Goal: Task Accomplishment & Management: Use online tool/utility

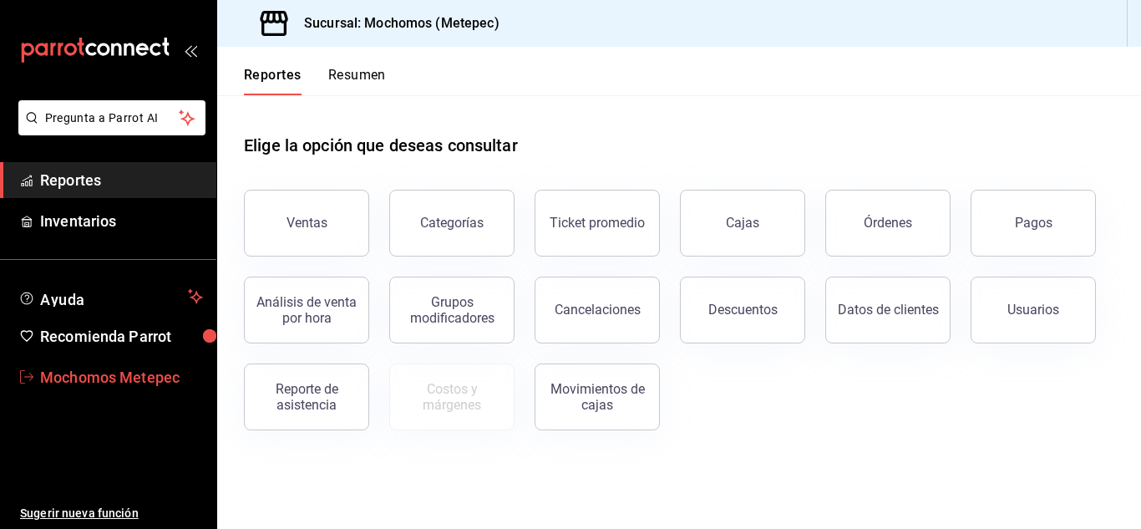
click at [100, 369] on span "Mochomos Metepec" at bounding box center [121, 377] width 163 height 23
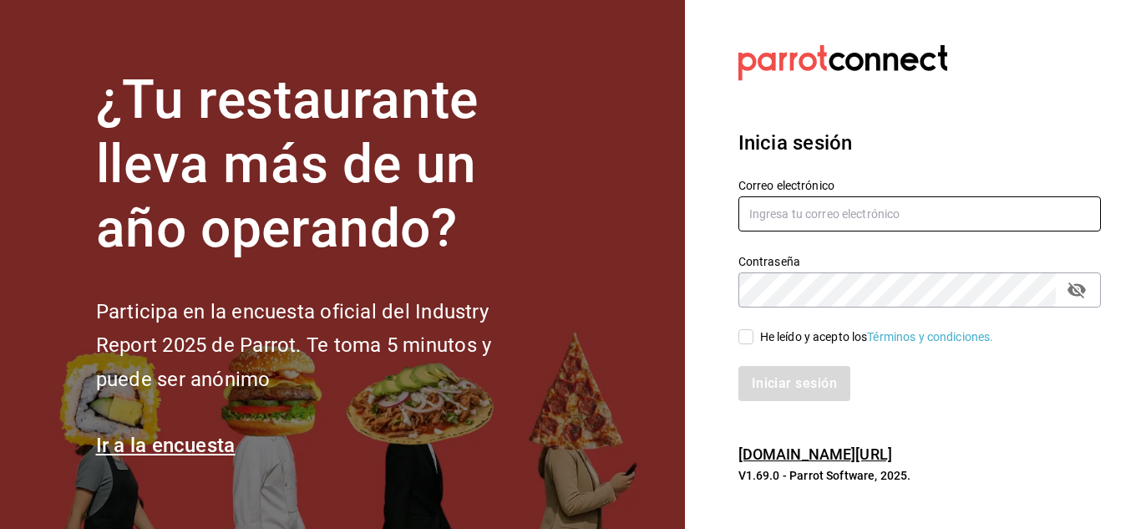
type input "[EMAIL_ADDRESS][DOMAIN_NAME]"
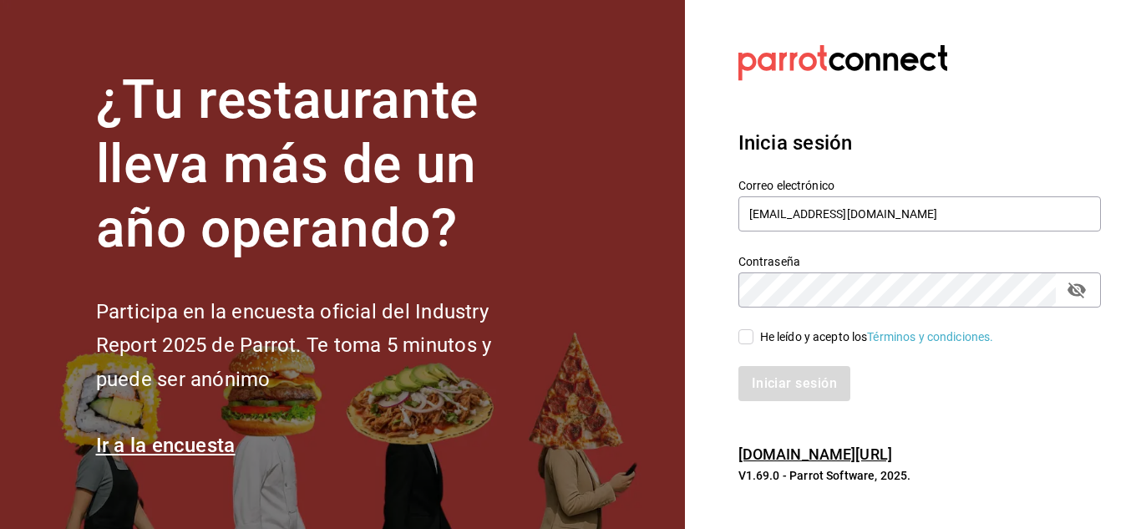
click at [744, 339] on input "He leído y acepto los Términos y condiciones." at bounding box center [746, 336] width 15 height 15
checkbox input "true"
click at [781, 376] on button "Iniciar sesión" at bounding box center [796, 383] width 114 height 35
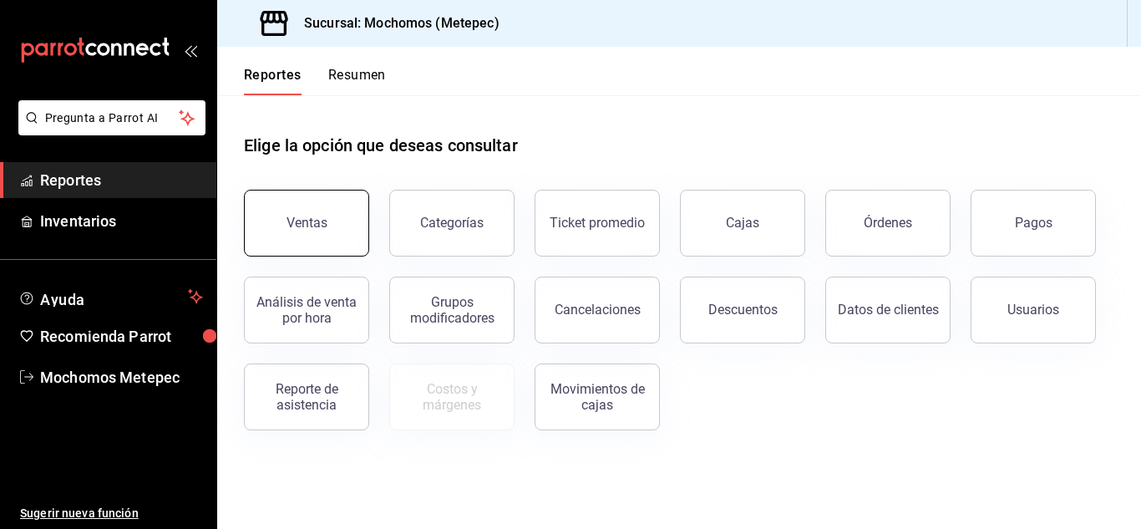
click at [312, 239] on button "Ventas" at bounding box center [306, 223] width 125 height 67
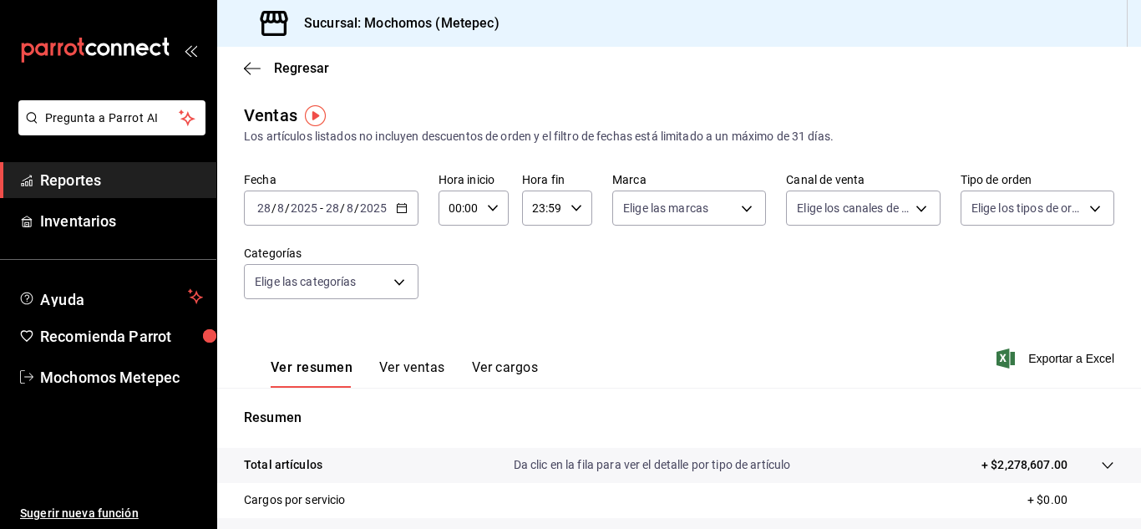
click at [488, 212] on icon "button" at bounding box center [493, 208] width 12 height 12
click at [454, 291] on span "05" at bounding box center [455, 297] width 8 height 13
type input "05:00"
click at [569, 205] on div at bounding box center [570, 264] width 1141 height 529
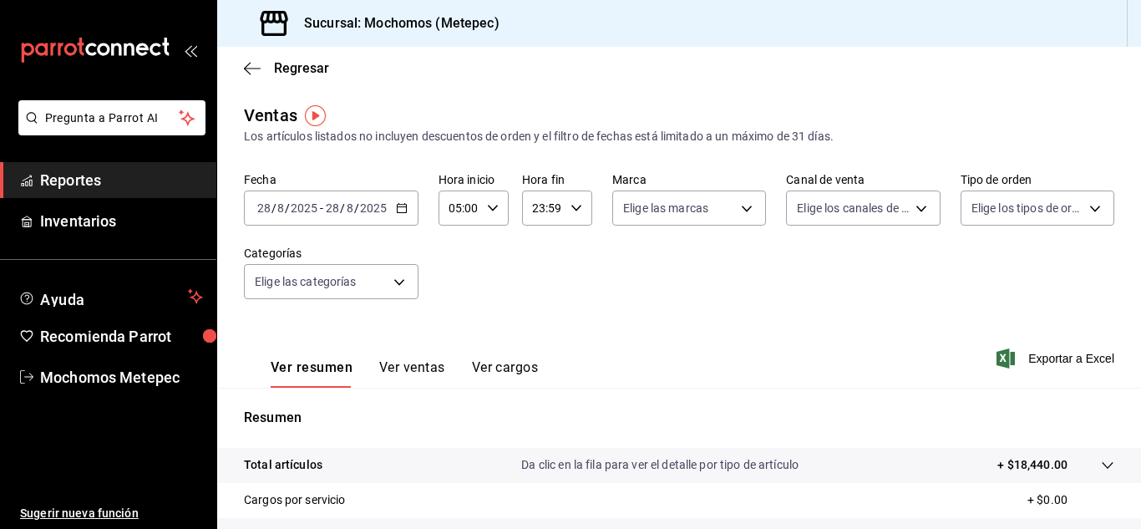
click at [571, 205] on icon "button" at bounding box center [577, 208] width 12 height 12
click at [537, 318] on span "05" at bounding box center [537, 311] width 8 height 13
type input "05:59"
click at [465, 302] on div at bounding box center [570, 264] width 1141 height 529
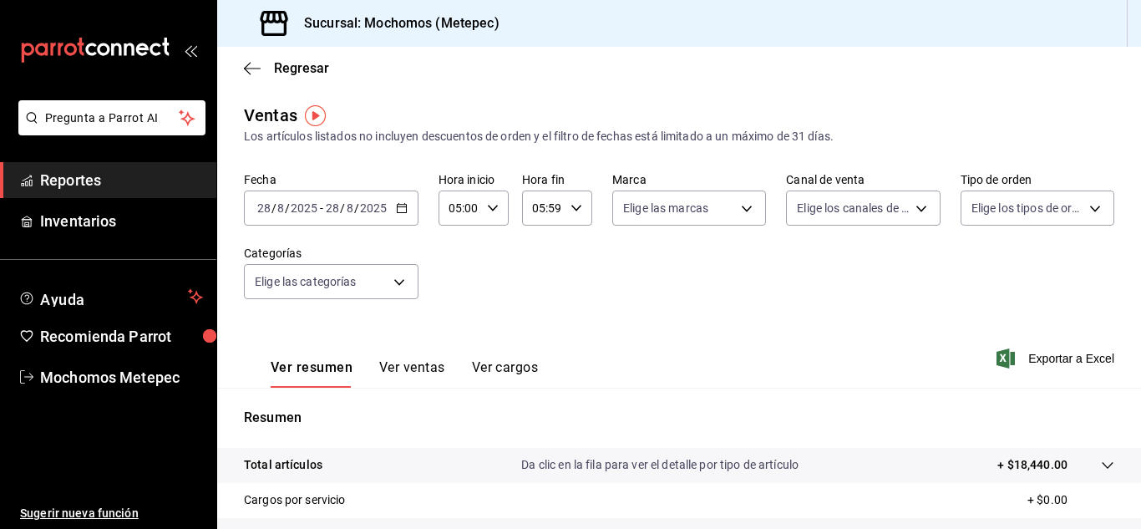
click at [397, 206] on \(Stroke\) "button" at bounding box center [402, 208] width 10 height 9
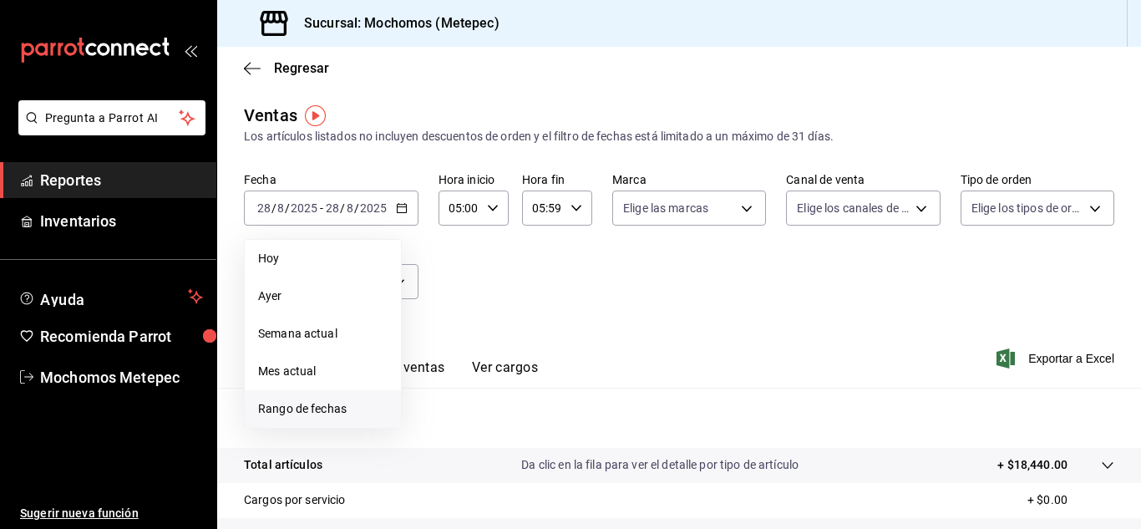
click at [272, 404] on span "Rango de fechas" at bounding box center [323, 409] width 130 height 18
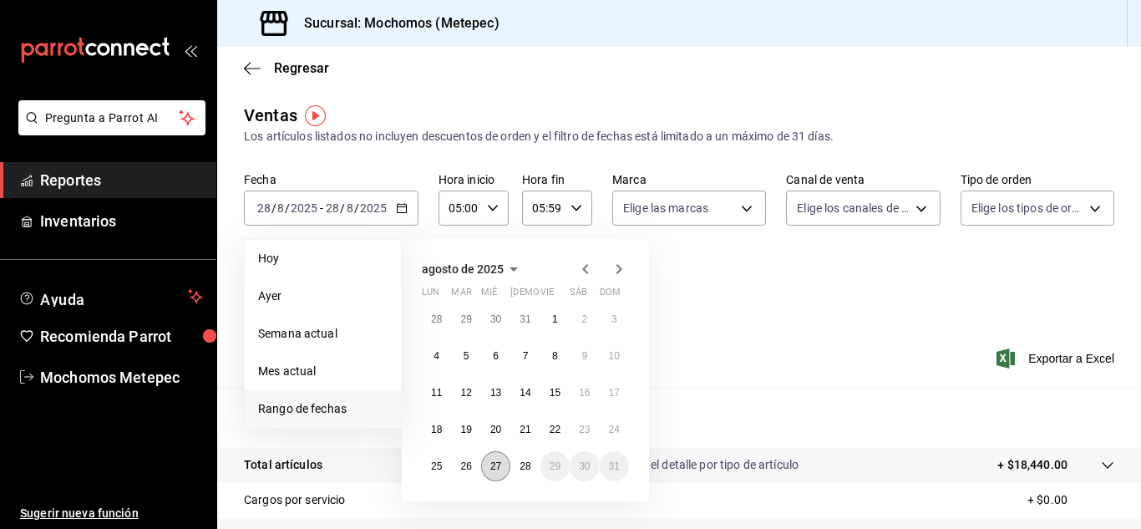
click at [499, 465] on abbr "27" at bounding box center [495, 466] width 11 height 12
click at [523, 465] on abbr "28" at bounding box center [525, 466] width 11 height 12
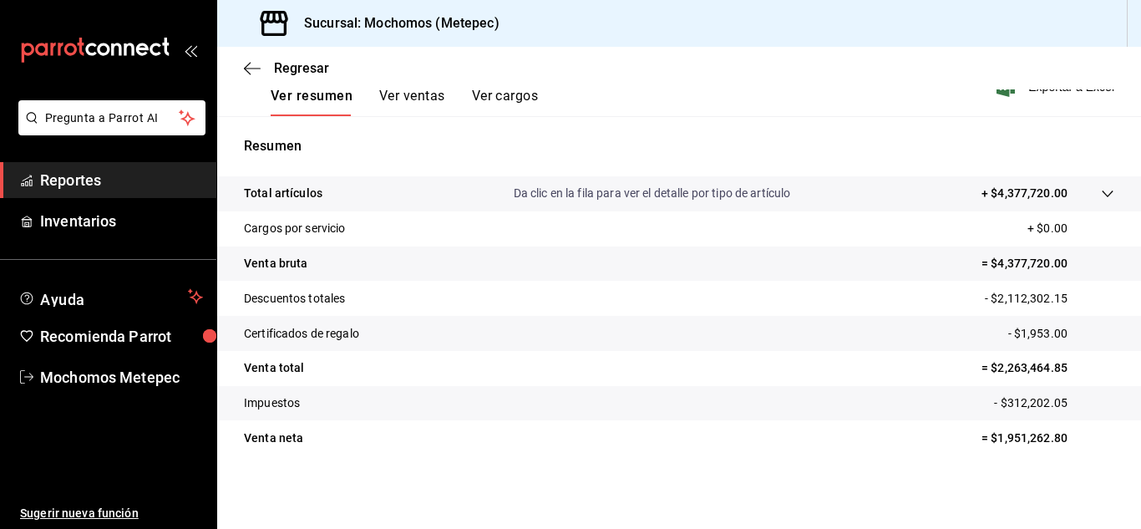
scroll to position [60, 0]
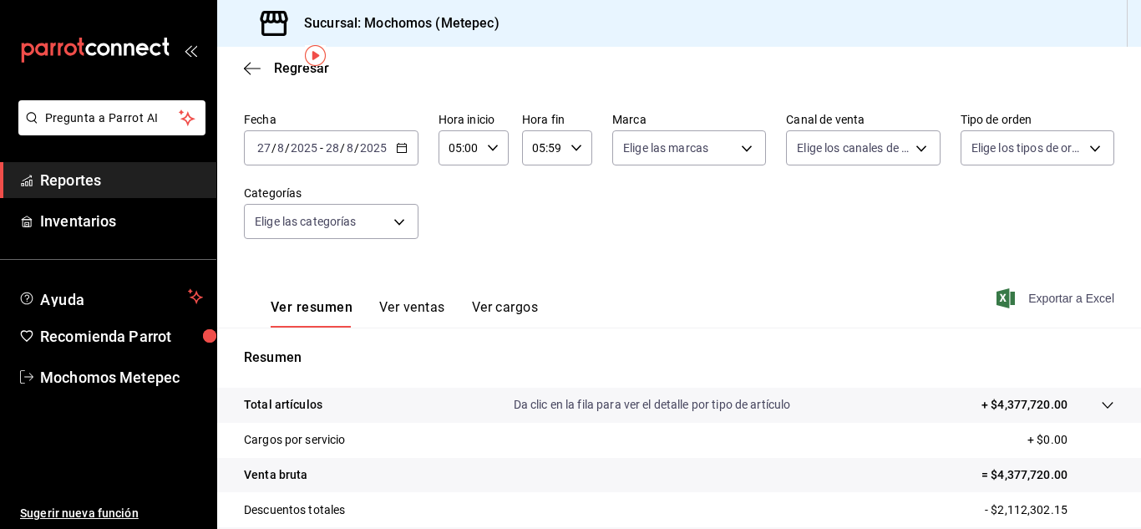
click at [1049, 298] on span "Exportar a Excel" at bounding box center [1057, 298] width 114 height 20
click at [106, 374] on span "Mochomos Metepec" at bounding box center [121, 377] width 163 height 23
